Goal: Task Accomplishment & Management: Complete application form

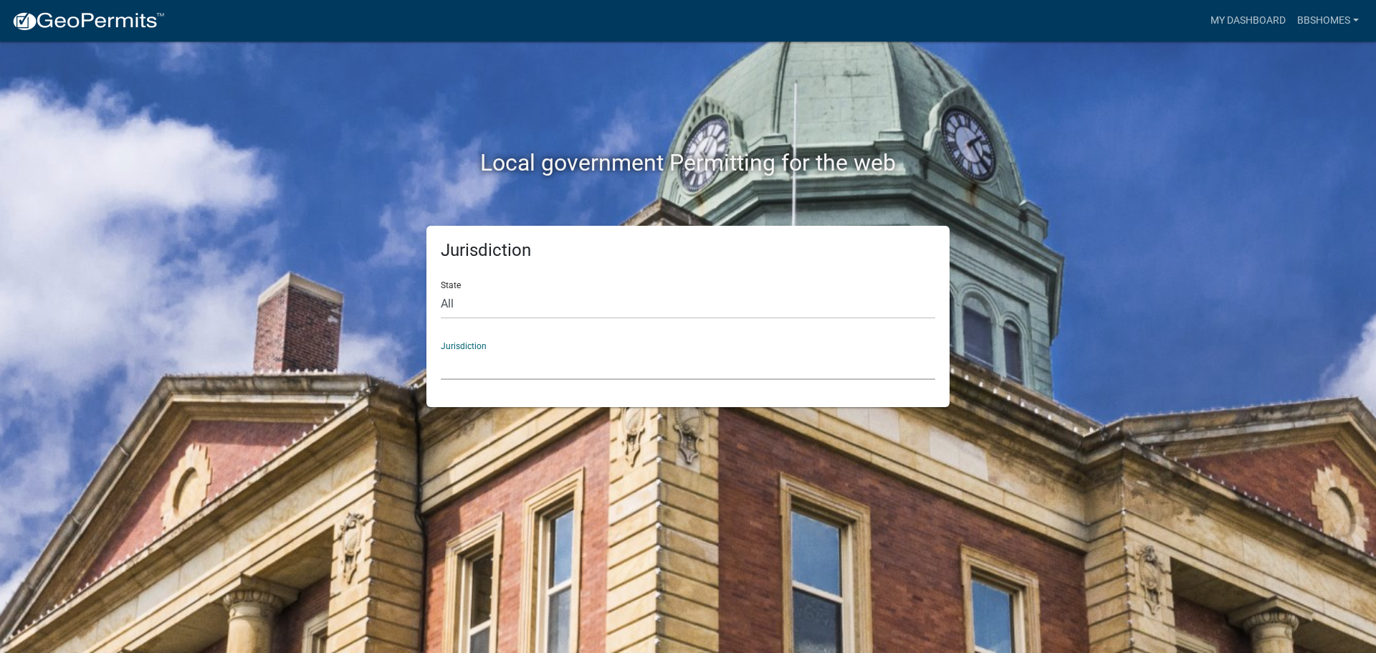
click at [543, 366] on select "[GEOGRAPHIC_DATA], [US_STATE] [GEOGRAPHIC_DATA], [US_STATE][PERSON_NAME][GEOGRA…" at bounding box center [688, 364] width 494 height 29
drag, startPoint x: 474, startPoint y: 410, endPoint x: 481, endPoint y: 390, distance: 21.6
click at [474, 410] on div "Local government Permitting for the web Jurisdiction State All [US_STATE] [US_S…" at bounding box center [688, 326] width 1376 height 653
drag, startPoint x: 504, startPoint y: 291, endPoint x: 499, endPoint y: 297, distance: 7.7
click at [503, 291] on select "All [US_STATE] [US_STATE] [US_STATE] [US_STATE] [US_STATE] [US_STATE] [US_STATE…" at bounding box center [688, 303] width 494 height 29
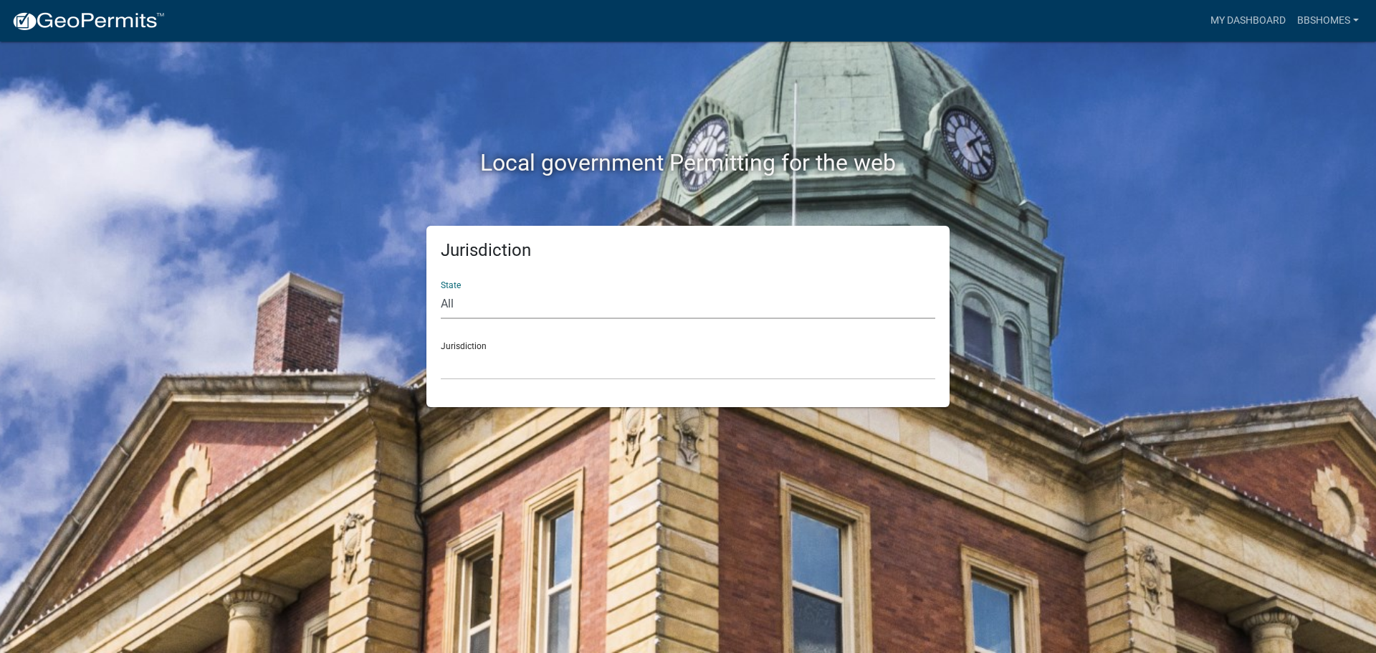
select select "[US_STATE]"
click at [441, 289] on select "All [US_STATE] [US_STATE] [US_STATE] [US_STATE] [US_STATE] [US_STATE] [US_STATE…" at bounding box center [688, 303] width 494 height 29
click at [499, 350] on select "City of [GEOGRAPHIC_DATA], [US_STATE] City of [GEOGRAPHIC_DATA], [US_STATE] Cit…" at bounding box center [688, 364] width 494 height 29
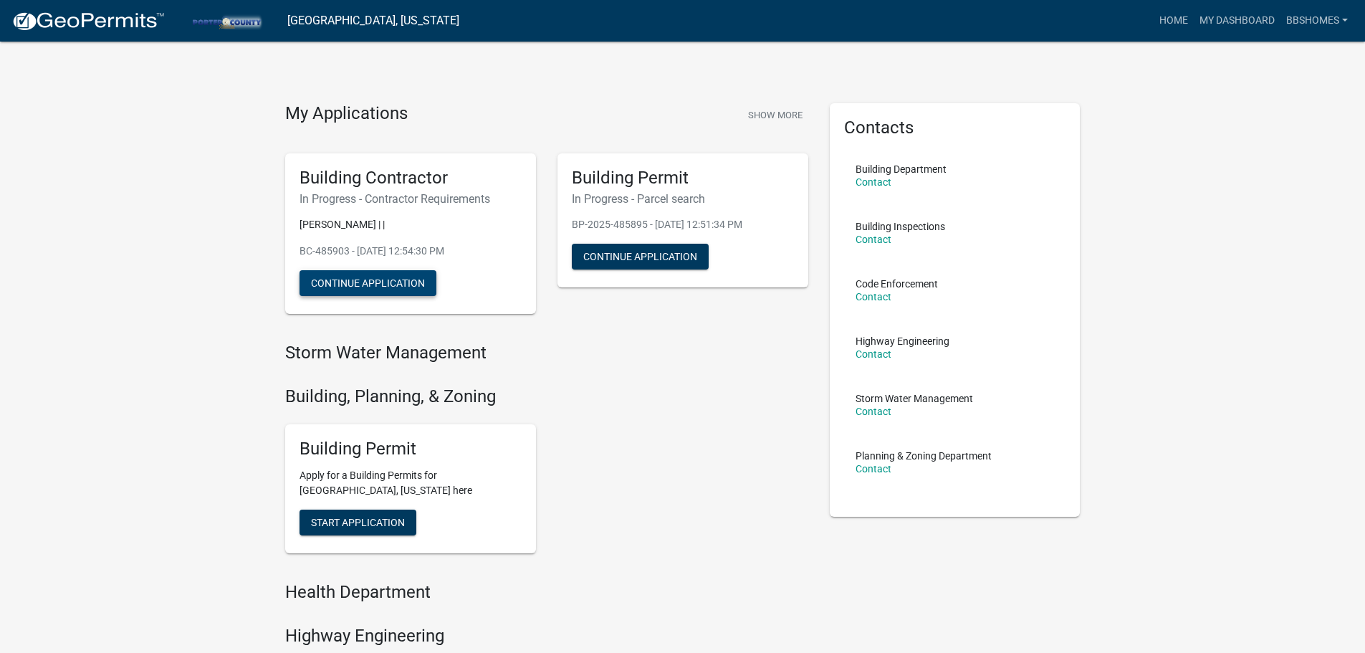
click at [387, 281] on button "Continue Application" at bounding box center [367, 283] width 137 height 26
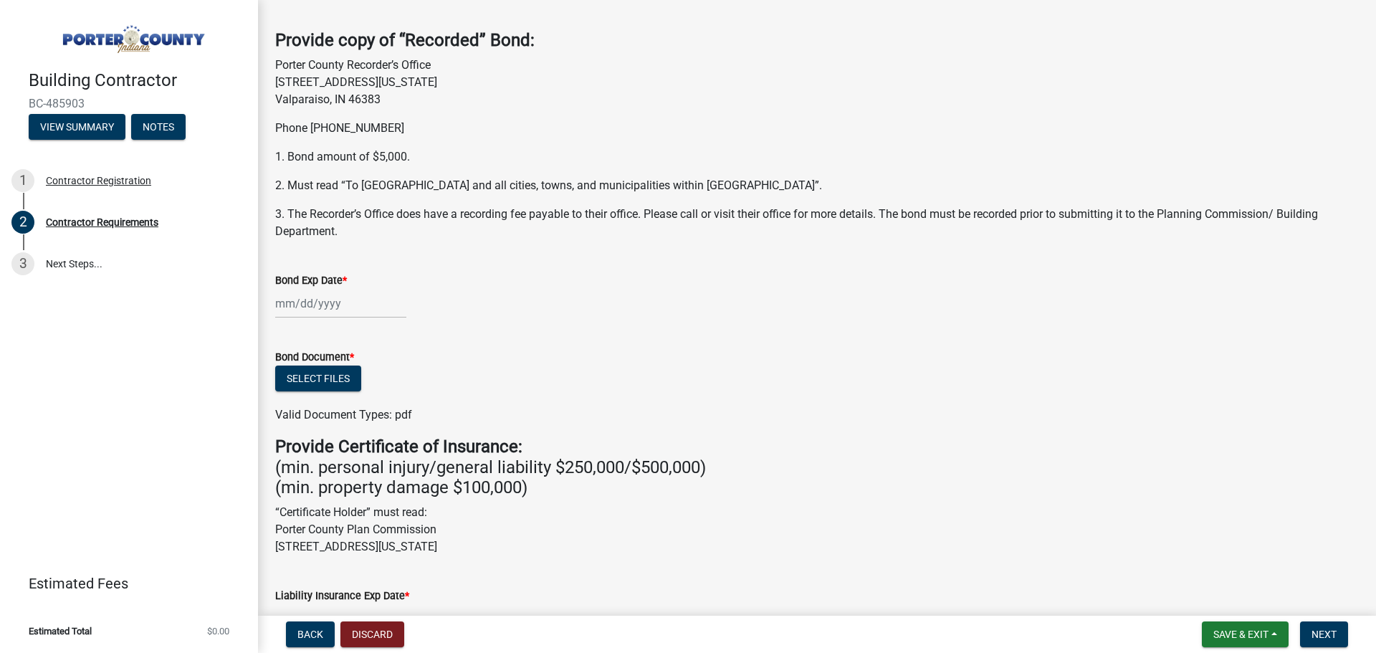
scroll to position [72, 0]
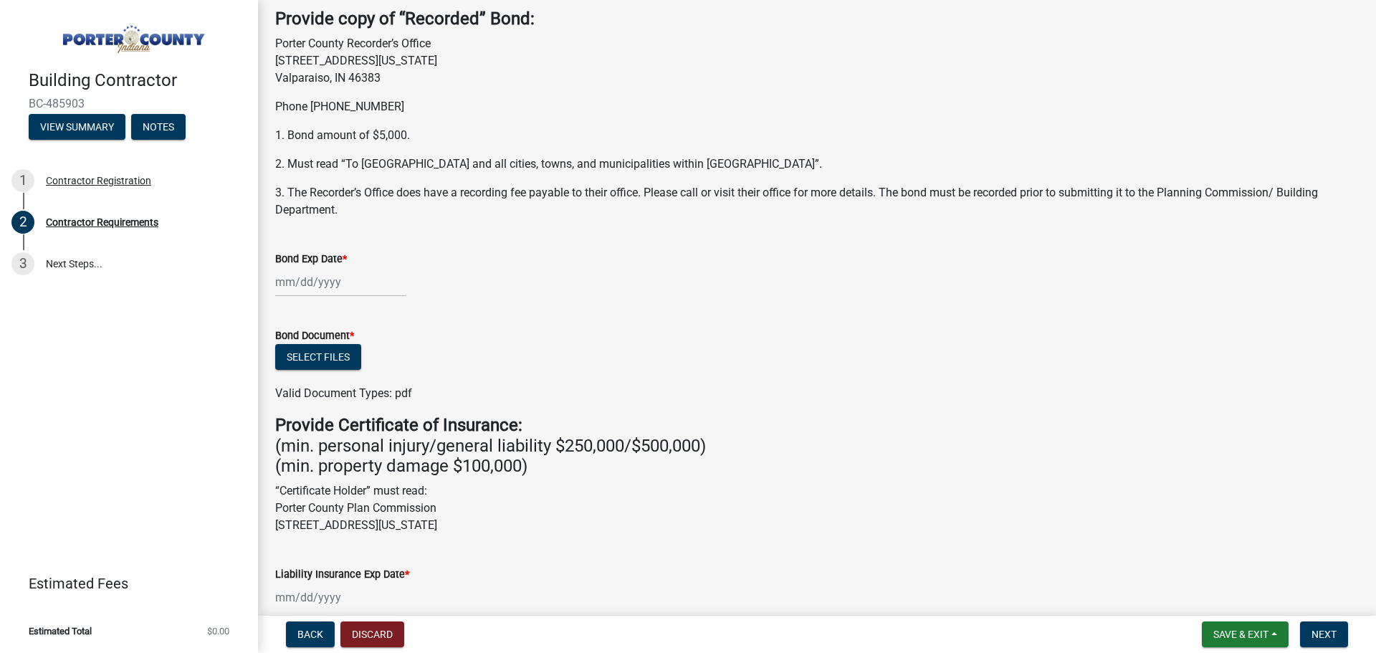
click at [318, 288] on div at bounding box center [340, 281] width 131 height 29
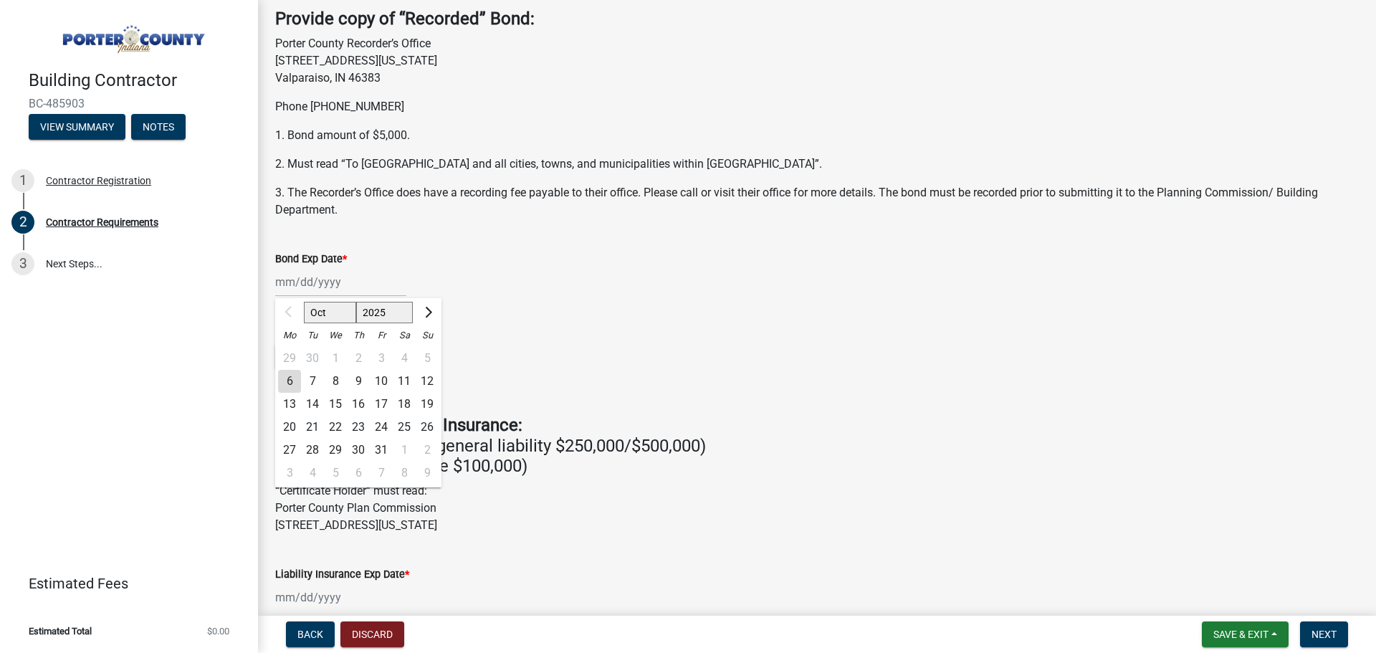
click at [643, 330] on div "Bond Document *" at bounding box center [816, 335] width 1083 height 17
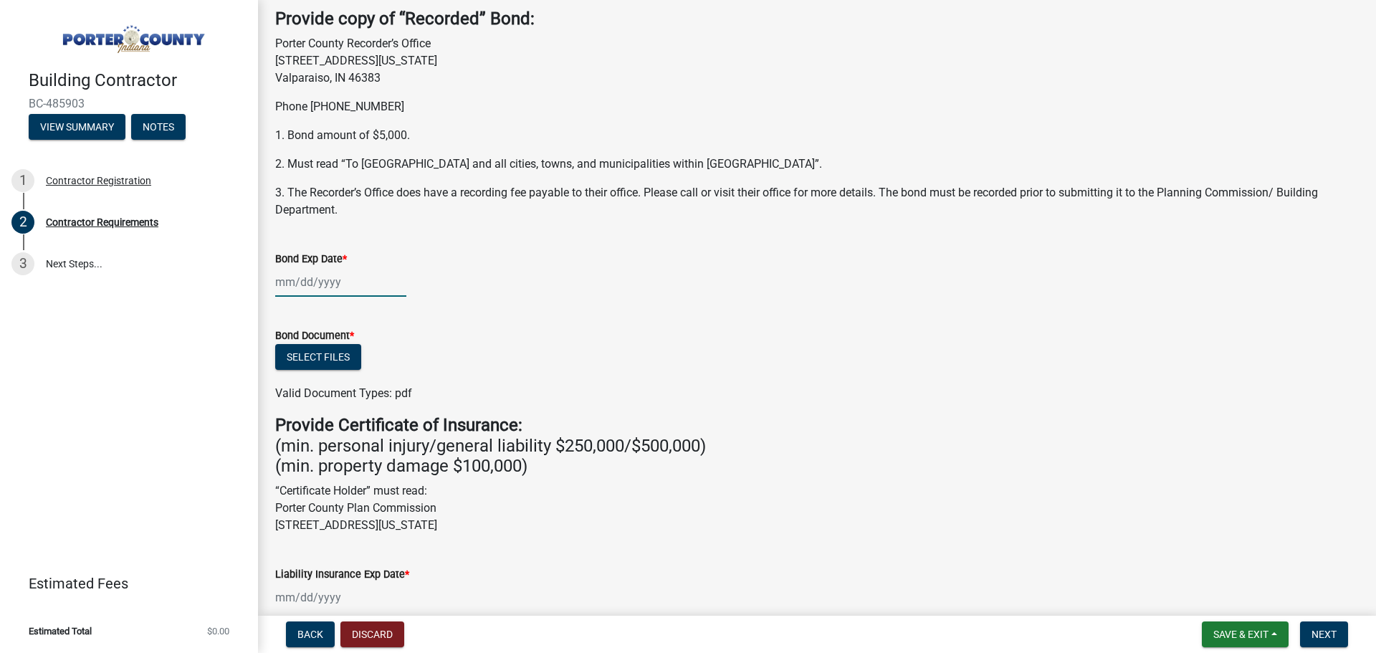
click at [315, 294] on div at bounding box center [340, 281] width 131 height 29
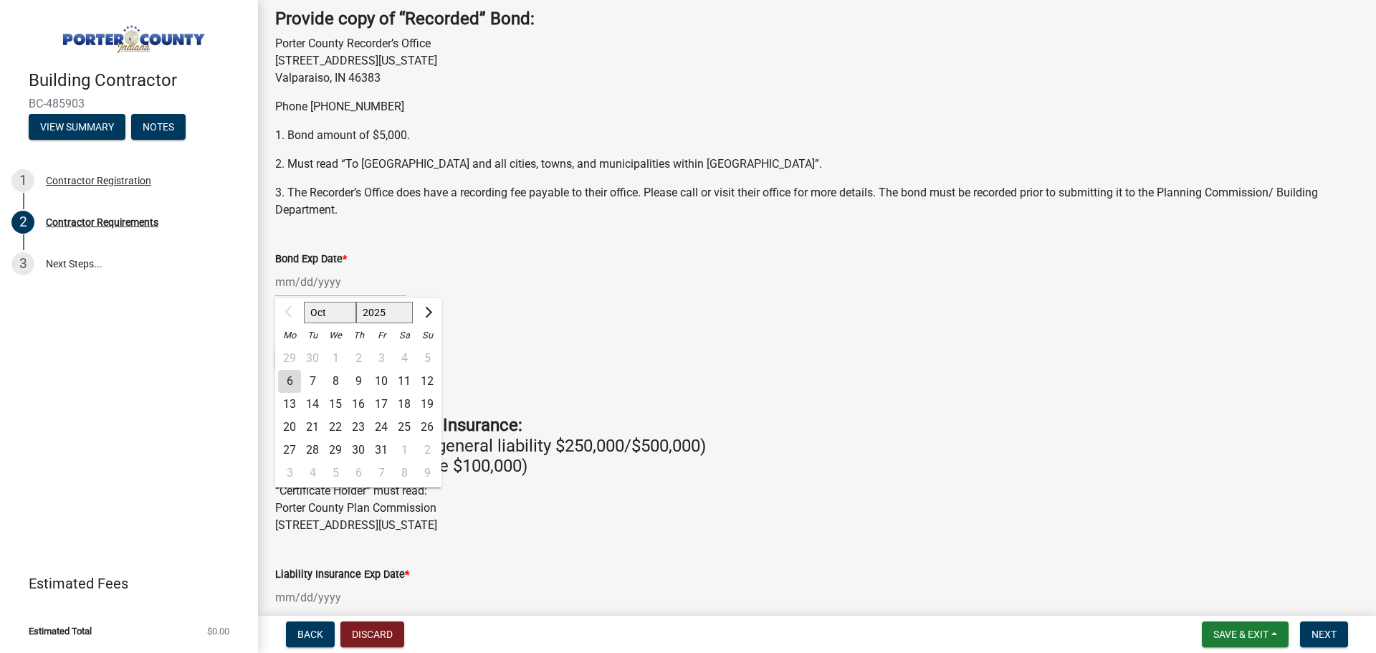
click at [396, 316] on select "2025 2026 2027 2028 2029 2030 2031 2032 2033 2034 2035 2036 2037 2038 2039 2040…" at bounding box center [384, 312] width 57 height 21
select select "2026"
click at [356, 302] on select "2025 2026 2027 2028 2029 2030 2031 2032 2033 2034 2035 2036 2037 2038 2039 2040…" at bounding box center [384, 312] width 57 height 21
click at [367, 357] on div "1" at bounding box center [358, 358] width 23 height 23
type input "[DATE]"
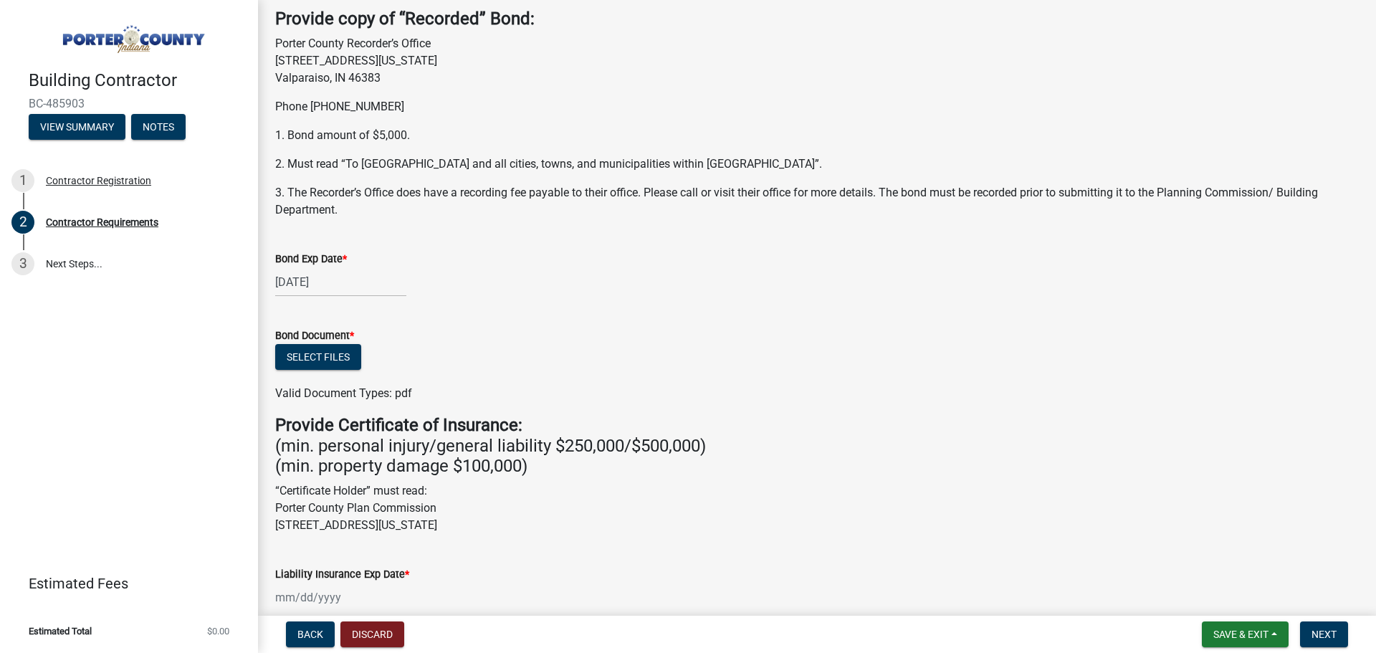
click at [566, 305] on wm-data-entity-input "Bond Exp Date * [DATE]" at bounding box center [816, 270] width 1083 height 80
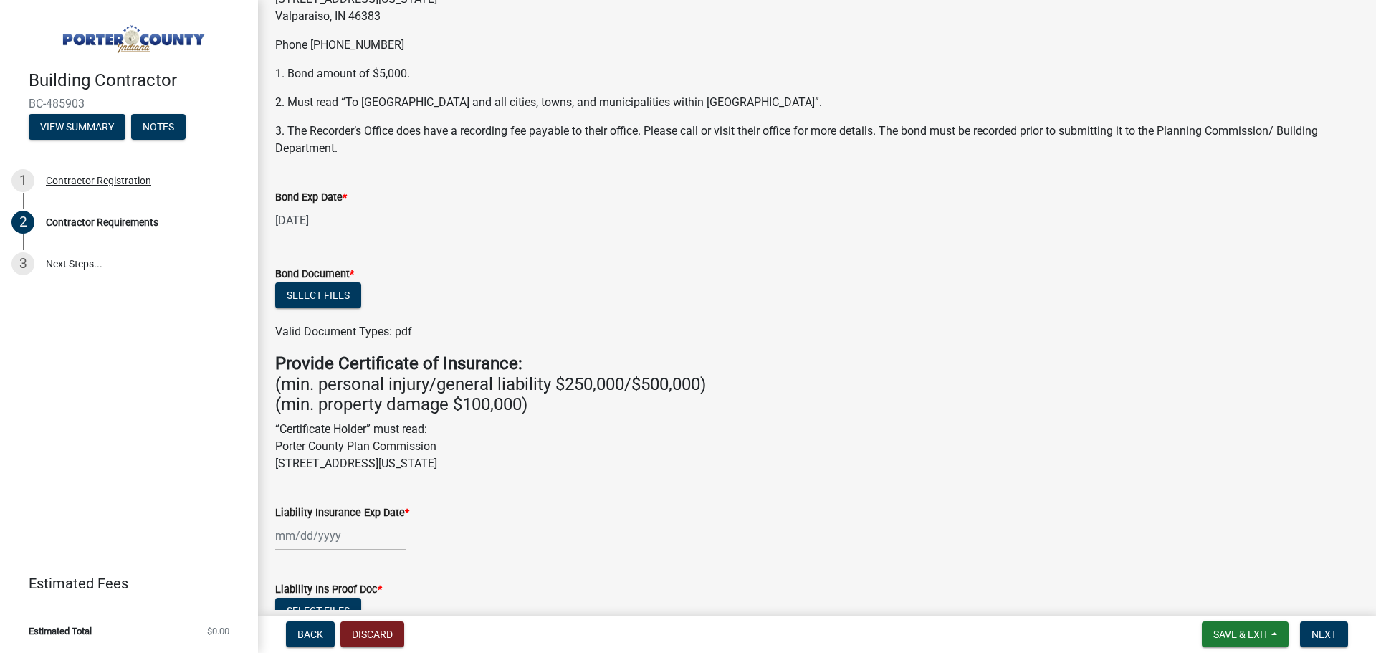
scroll to position [0, 0]
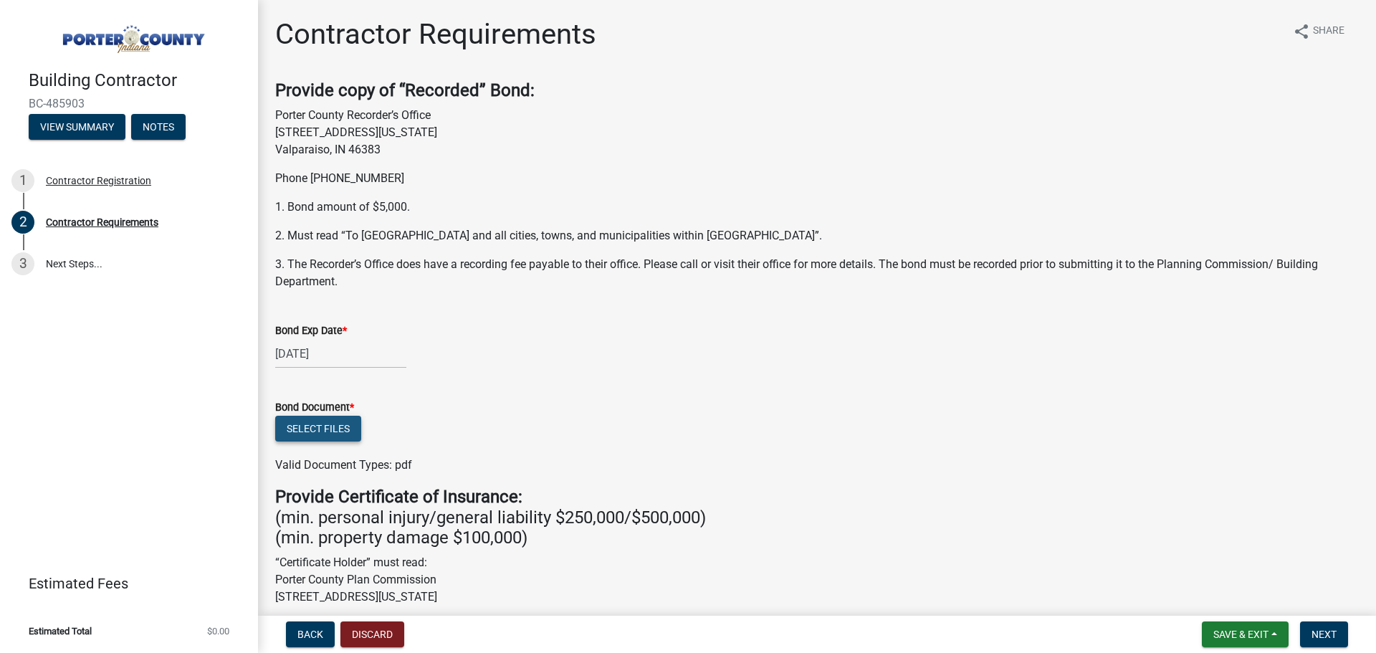
click at [325, 430] on button "Select files" at bounding box center [318, 429] width 86 height 26
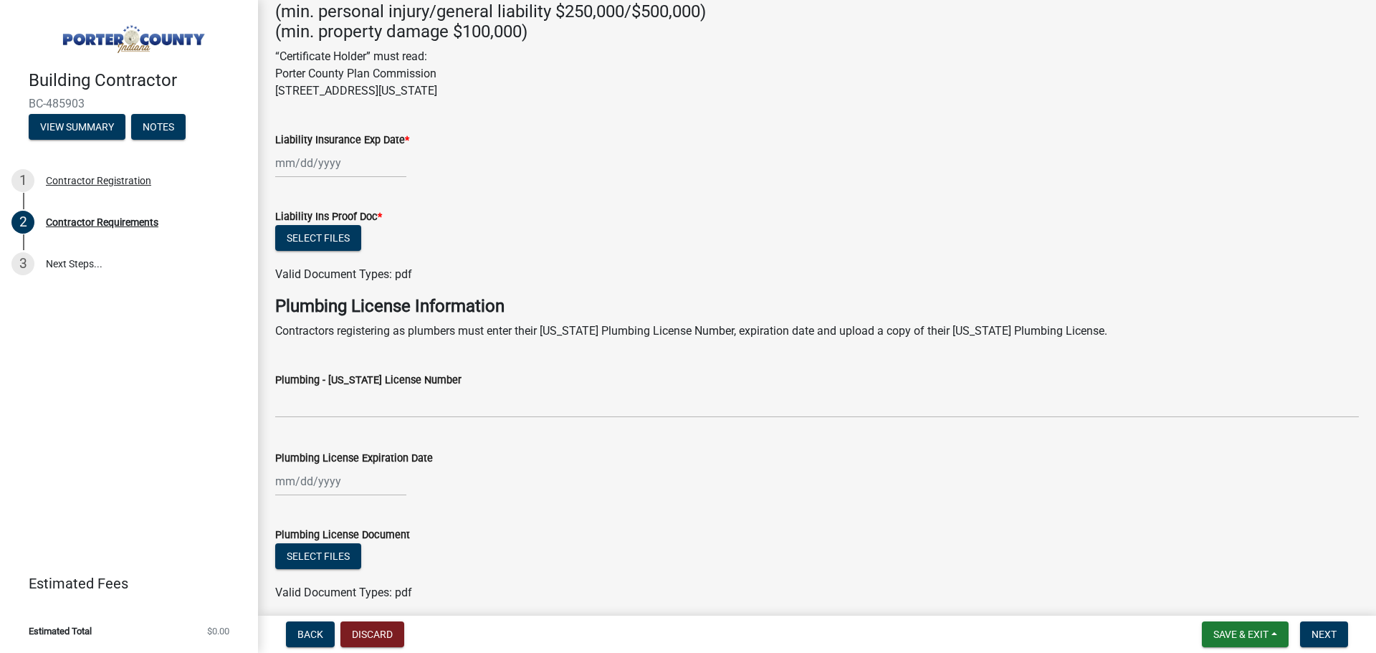
scroll to position [573, 0]
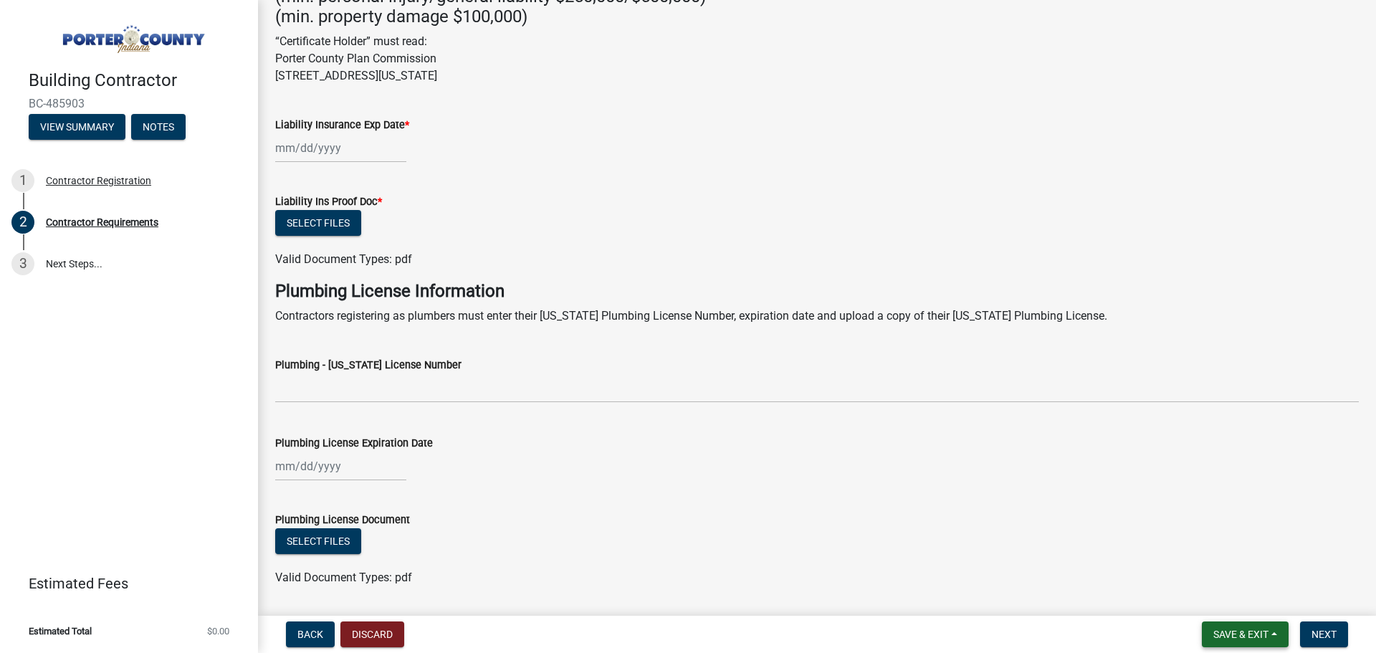
click at [1230, 629] on span "Save & Exit" at bounding box center [1240, 633] width 55 height 11
click at [1216, 562] on button "Save" at bounding box center [1231, 562] width 115 height 34
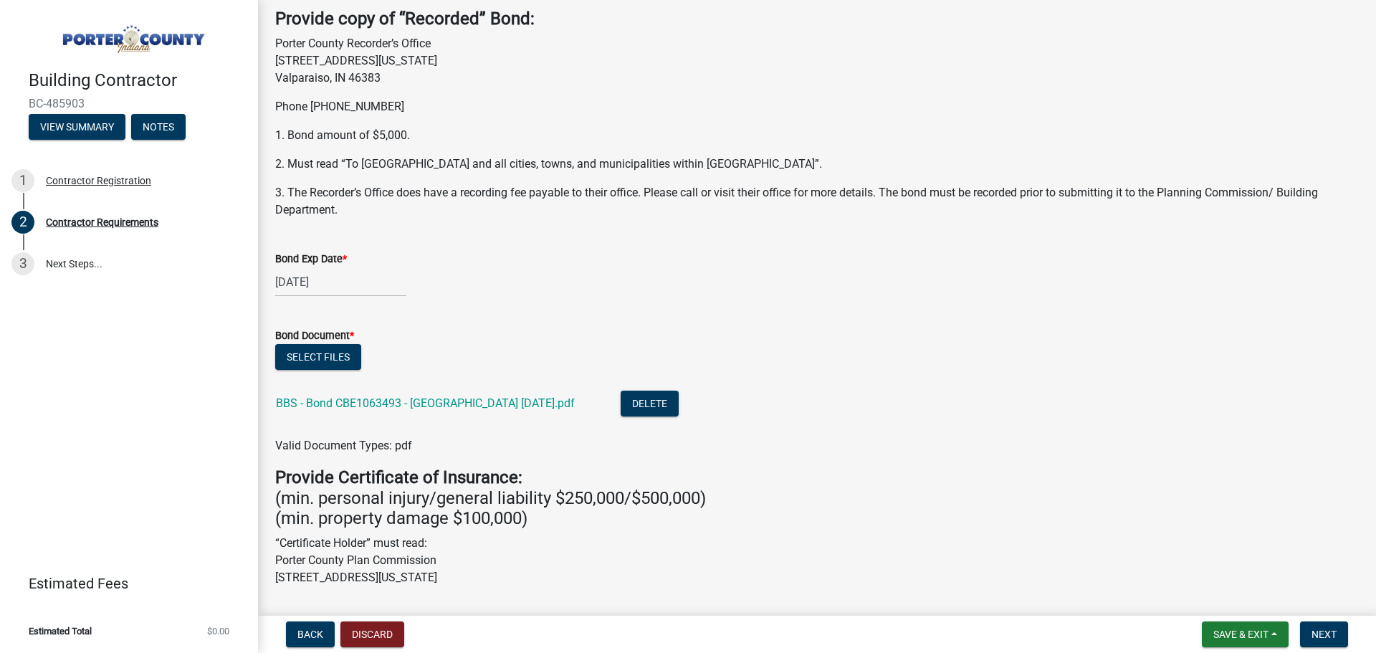
scroll to position [143, 0]
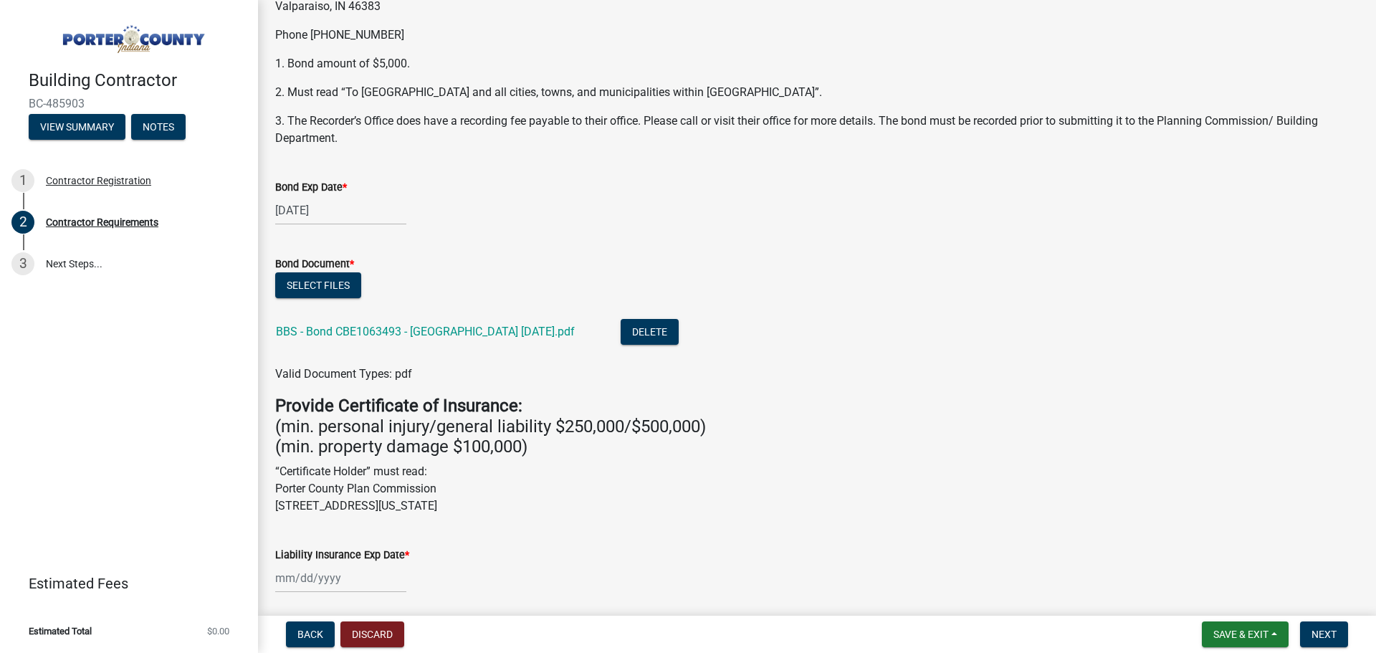
click at [87, 386] on div "Building Contractor BC-485903 View Summary Notes 1 Contractor Registration 2 Co…" at bounding box center [129, 326] width 258 height 653
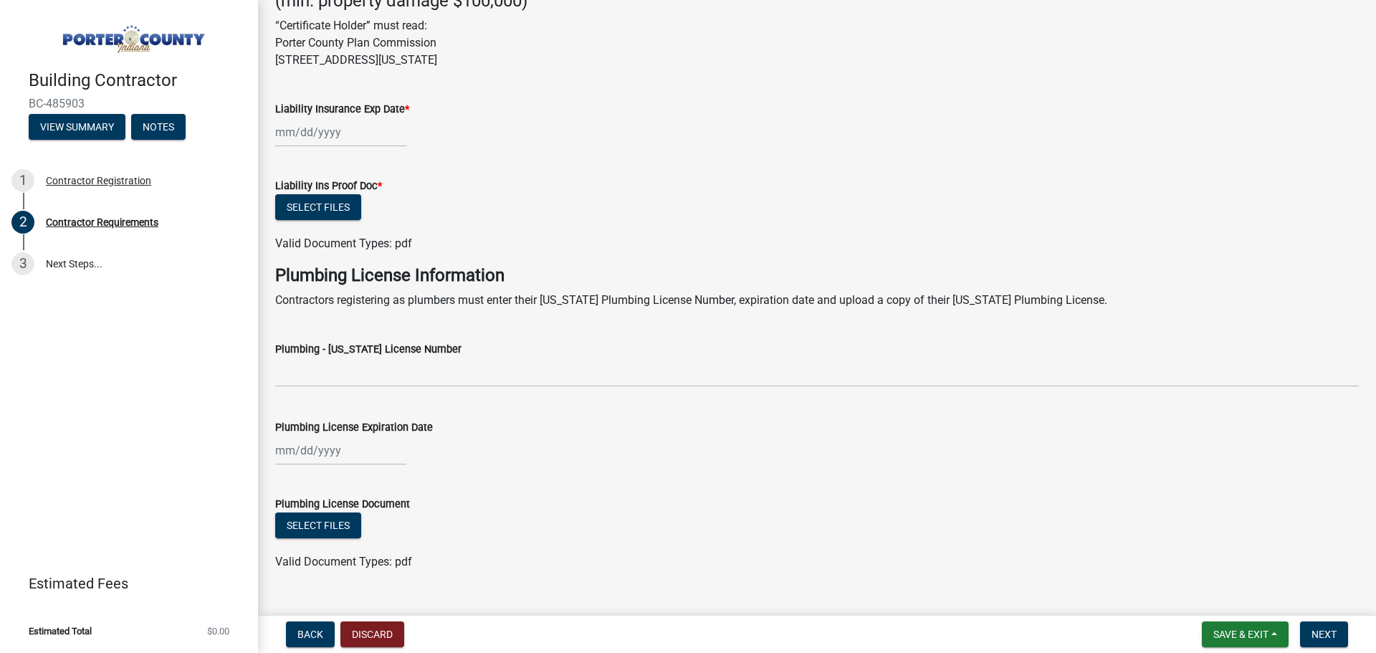
scroll to position [618, 0]
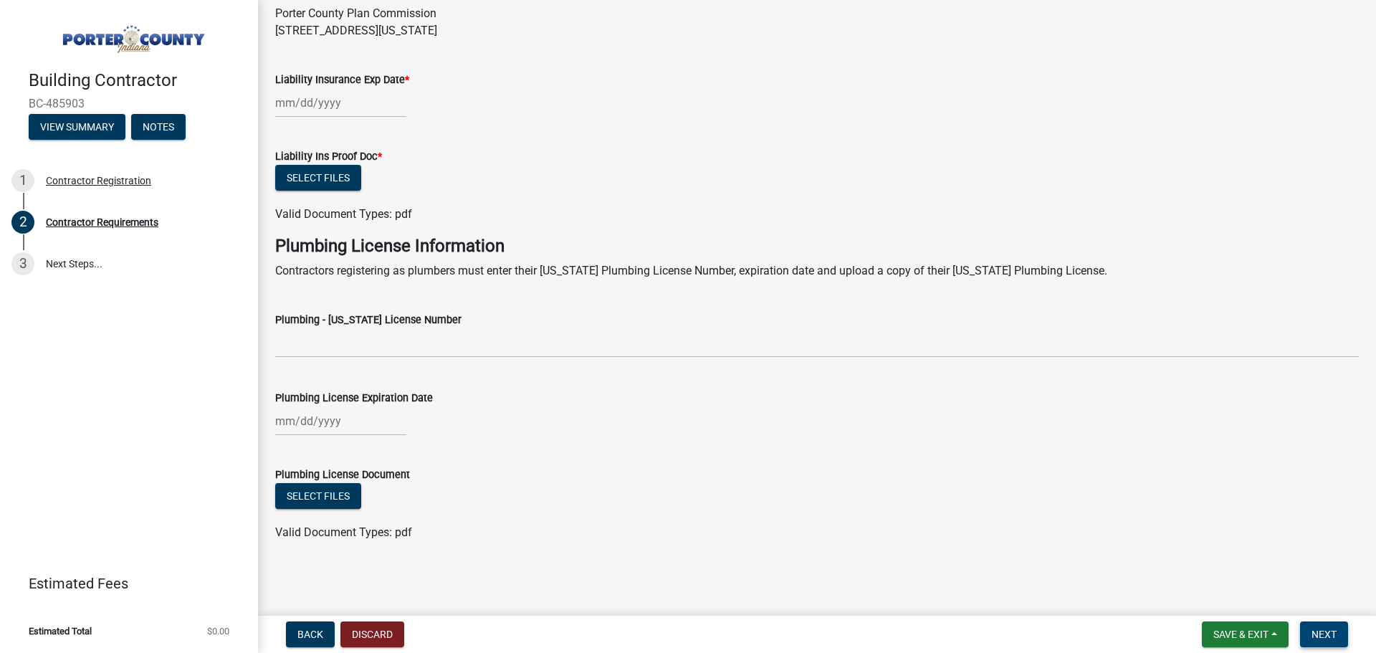
click at [1311, 629] on button "Next" at bounding box center [1324, 634] width 48 height 26
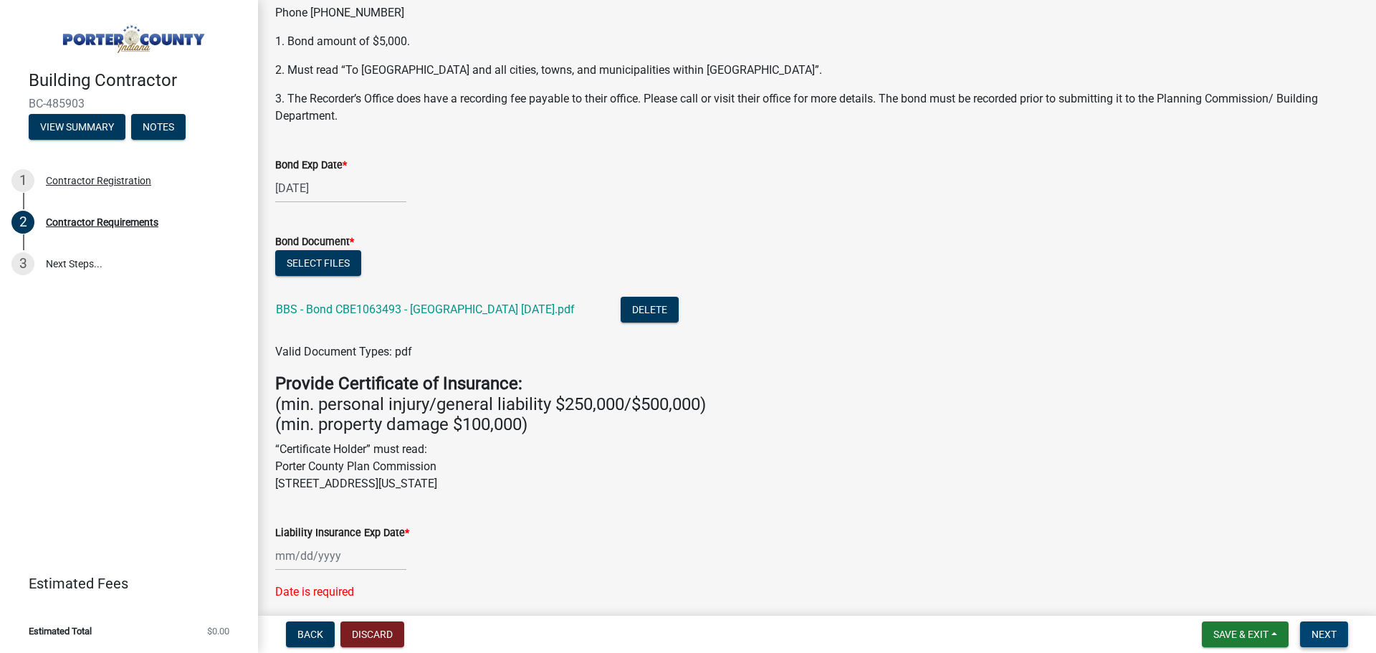
scroll to position [45, 0]
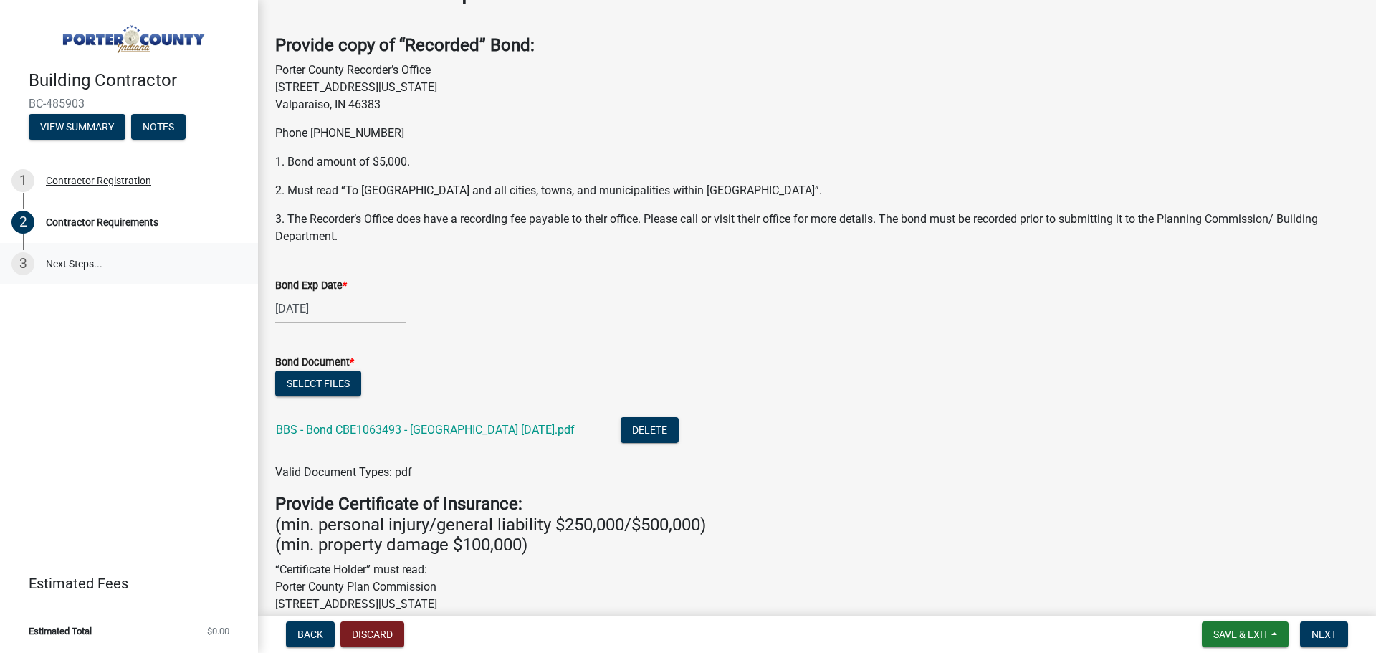
click at [67, 265] on link "3 Next Steps..." at bounding box center [129, 264] width 258 height 42
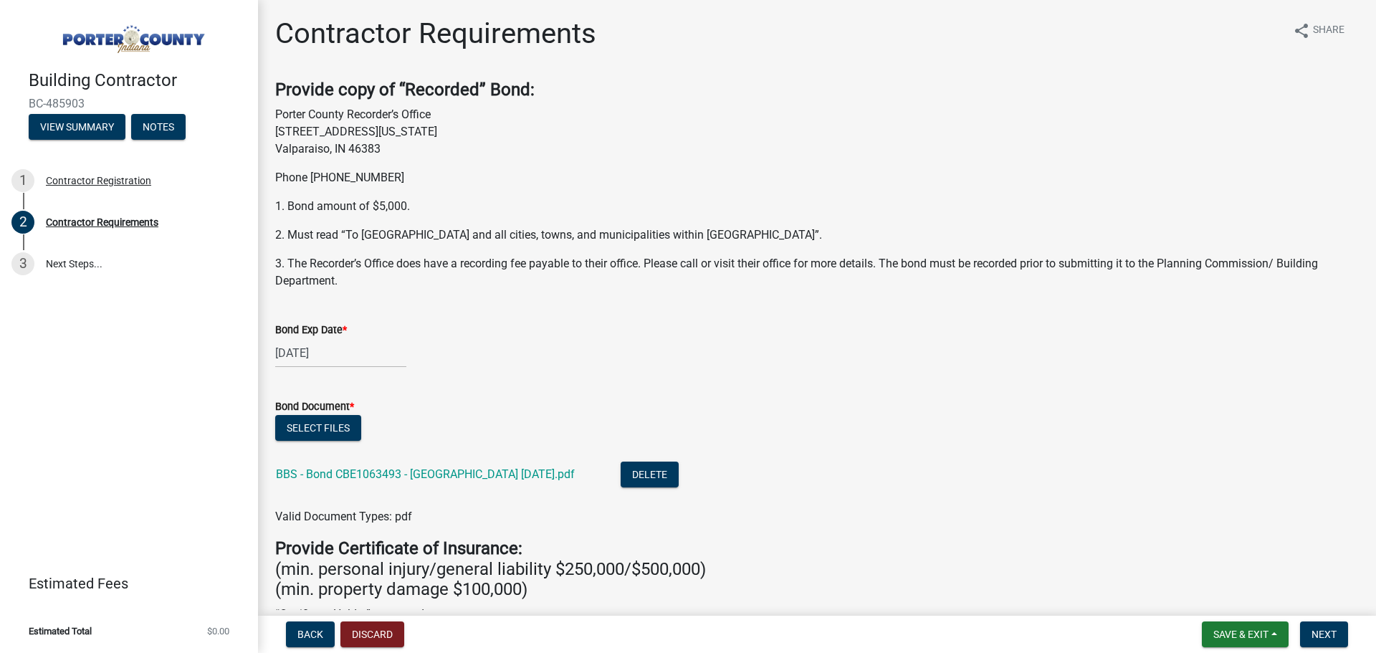
scroll to position [0, 0]
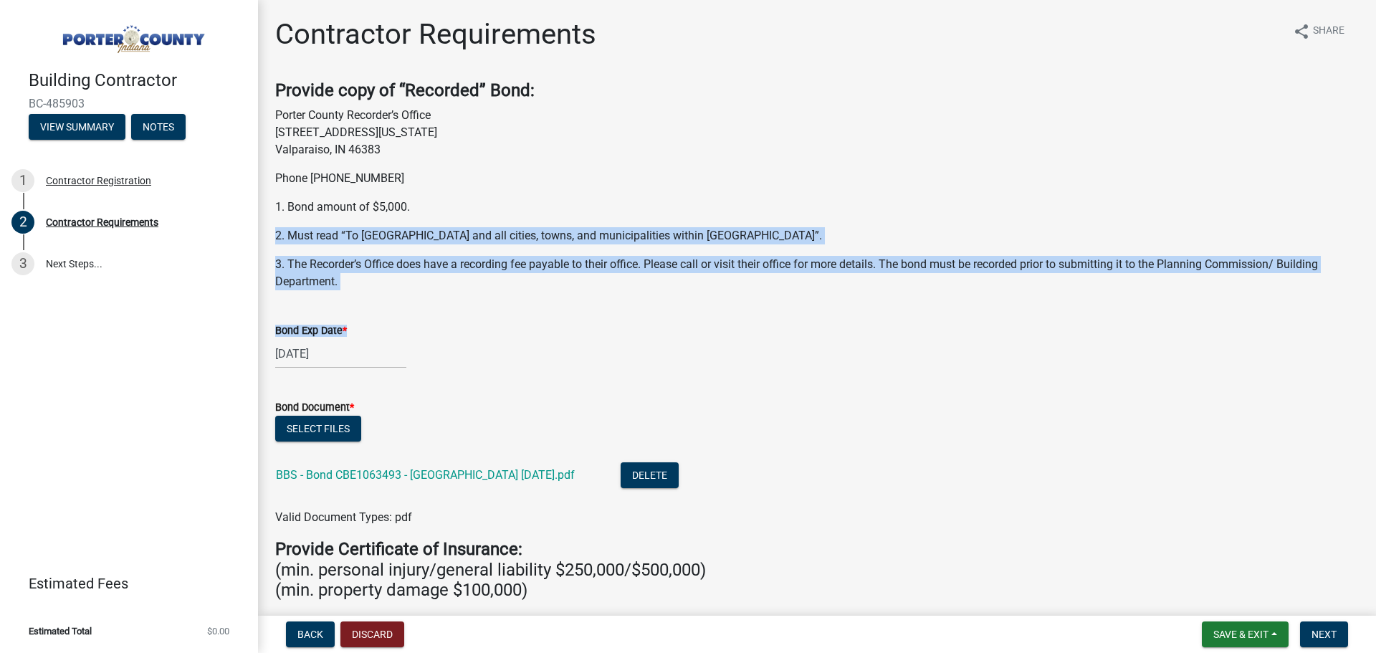
drag, startPoint x: 1273, startPoint y: 188, endPoint x: 1351, endPoint y: 335, distance: 165.4
click at [1351, 335] on wm-data-entity-input-list "Provide copy of “Recorded” Bond: Porter County Recorder’s Office [STREET_ADDRES…" at bounding box center [816, 654] width 1083 height 1149
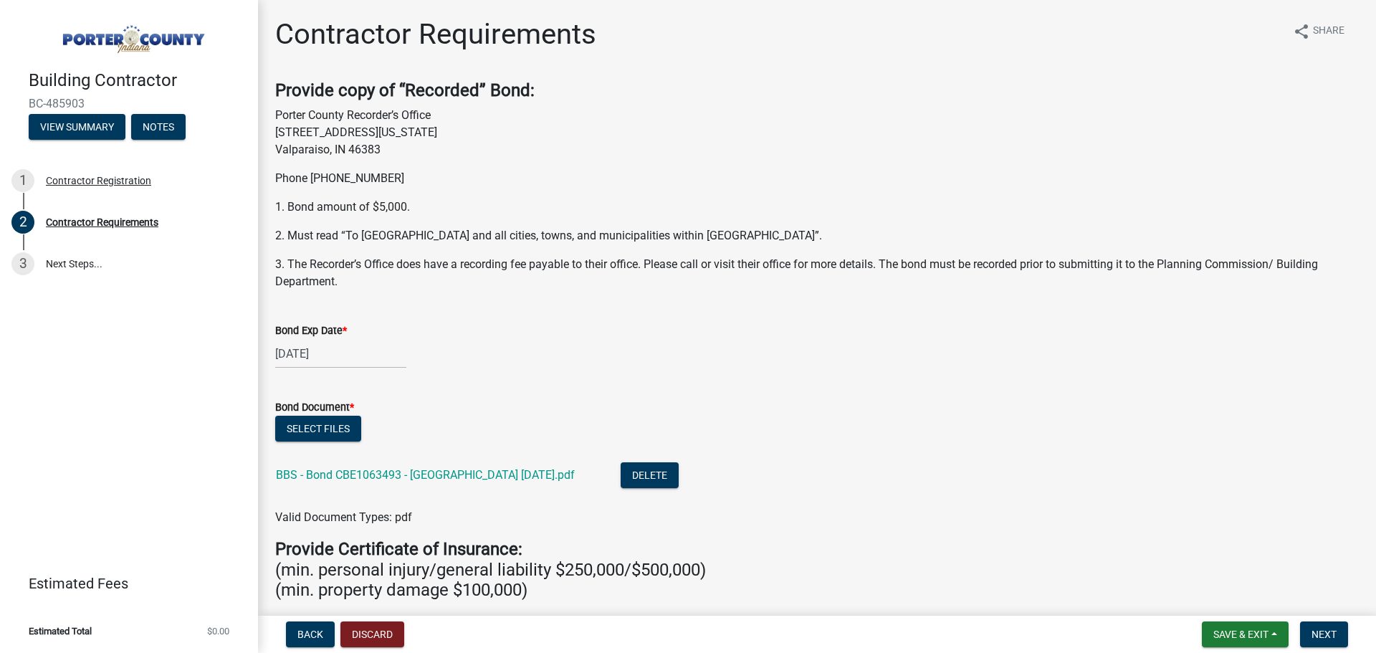
click at [1339, 359] on div "[DATE]" at bounding box center [816, 353] width 1083 height 29
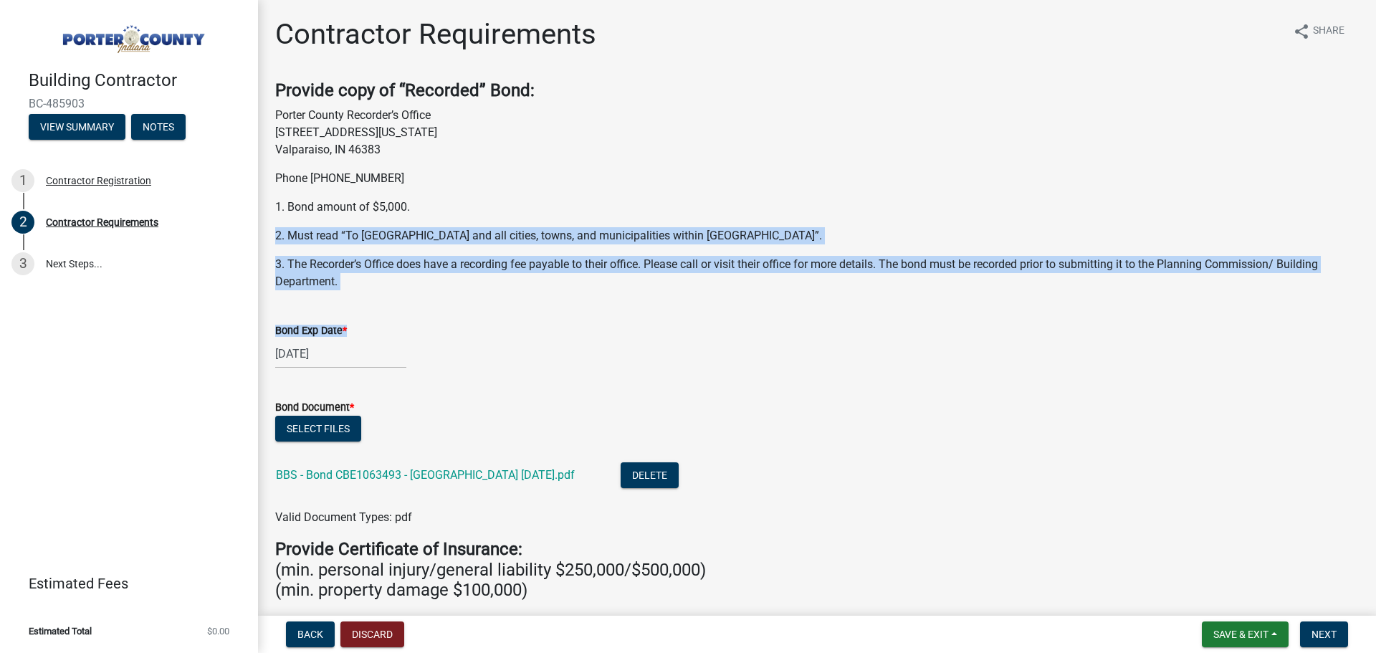
drag, startPoint x: 1289, startPoint y: 199, endPoint x: 1343, endPoint y: 349, distance: 159.3
click at [1343, 349] on wm-data-entity-input-list "Provide copy of “Recorded” Bond: Porter County Recorder’s Office [STREET_ADDRES…" at bounding box center [816, 654] width 1083 height 1149
click at [1345, 354] on div "[DATE]" at bounding box center [816, 353] width 1083 height 29
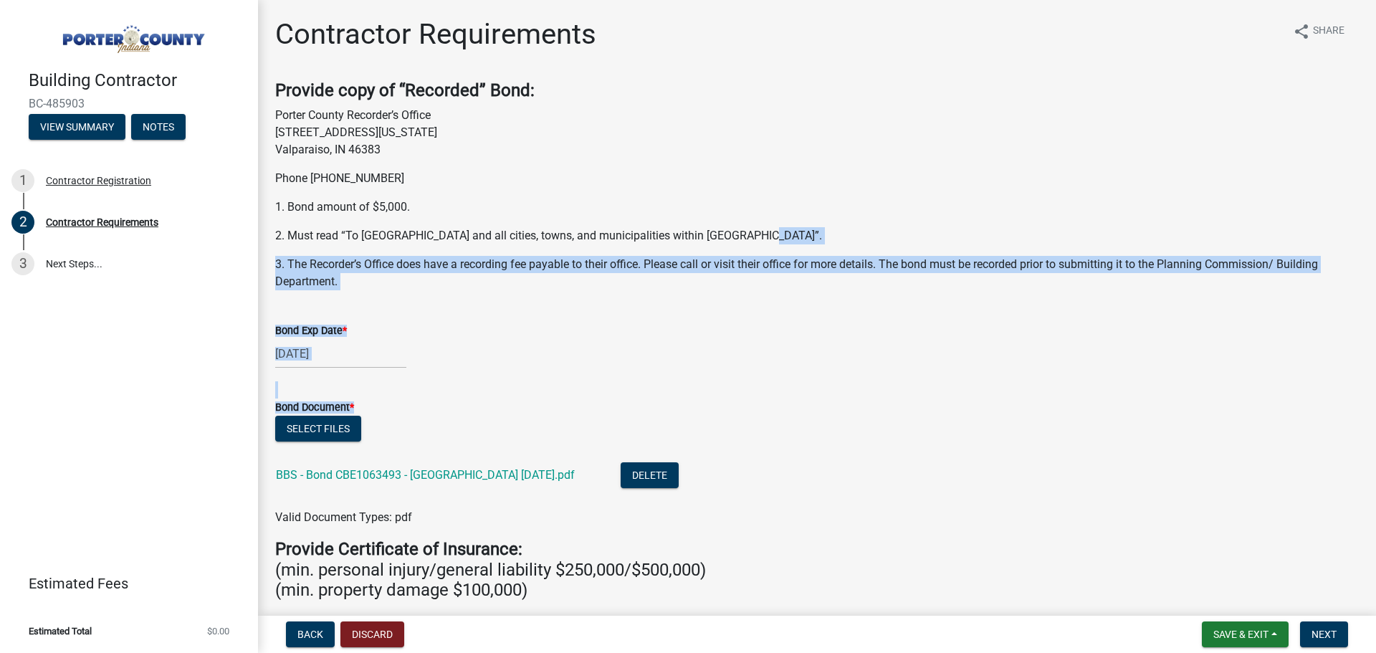
drag, startPoint x: 1296, startPoint y: 222, endPoint x: 1348, endPoint y: 413, distance: 197.4
click at [1348, 413] on wm-data-entity-input-list "Provide copy of “Recorded” Bond: Porter County Recorder’s Office [STREET_ADDRES…" at bounding box center [816, 654] width 1083 height 1149
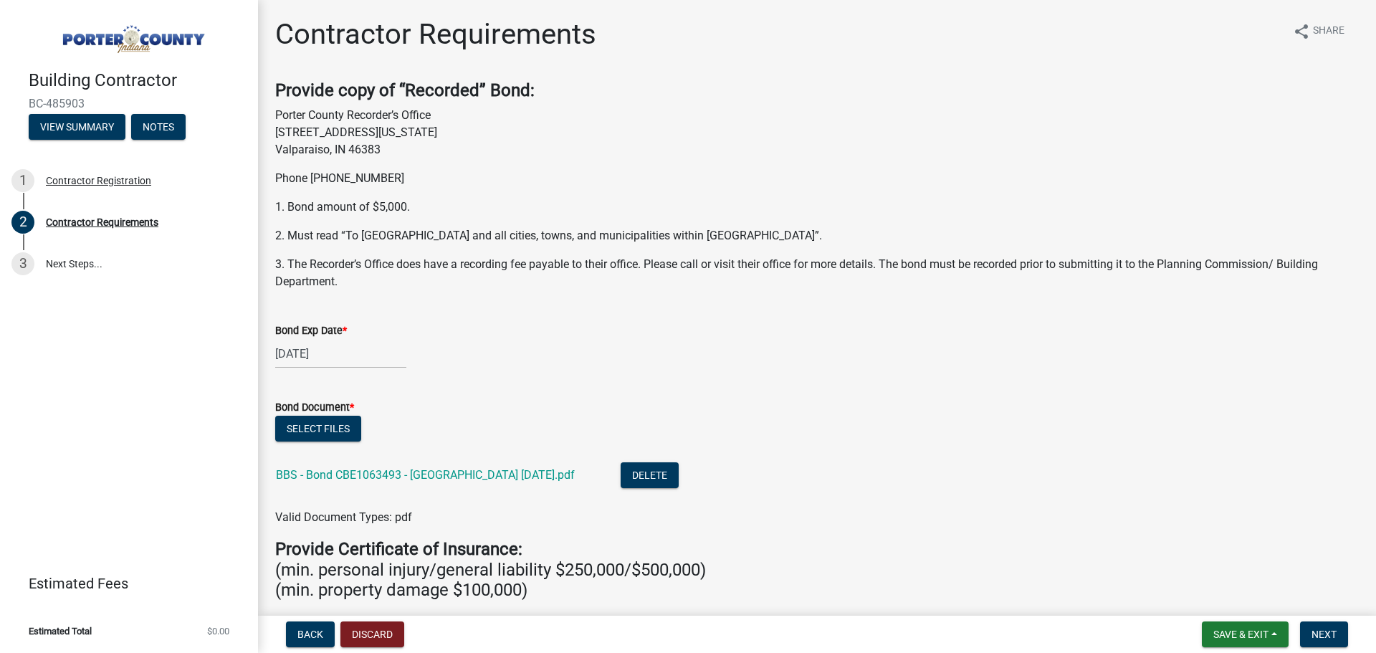
click at [1338, 416] on div "Select files" at bounding box center [816, 430] width 1083 height 29
click at [1233, 641] on button "Save & Exit" at bounding box center [1245, 634] width 87 height 26
click at [1236, 604] on button "Save & Exit" at bounding box center [1231, 597] width 115 height 34
